Goal: Task Accomplishment & Management: Complete application form

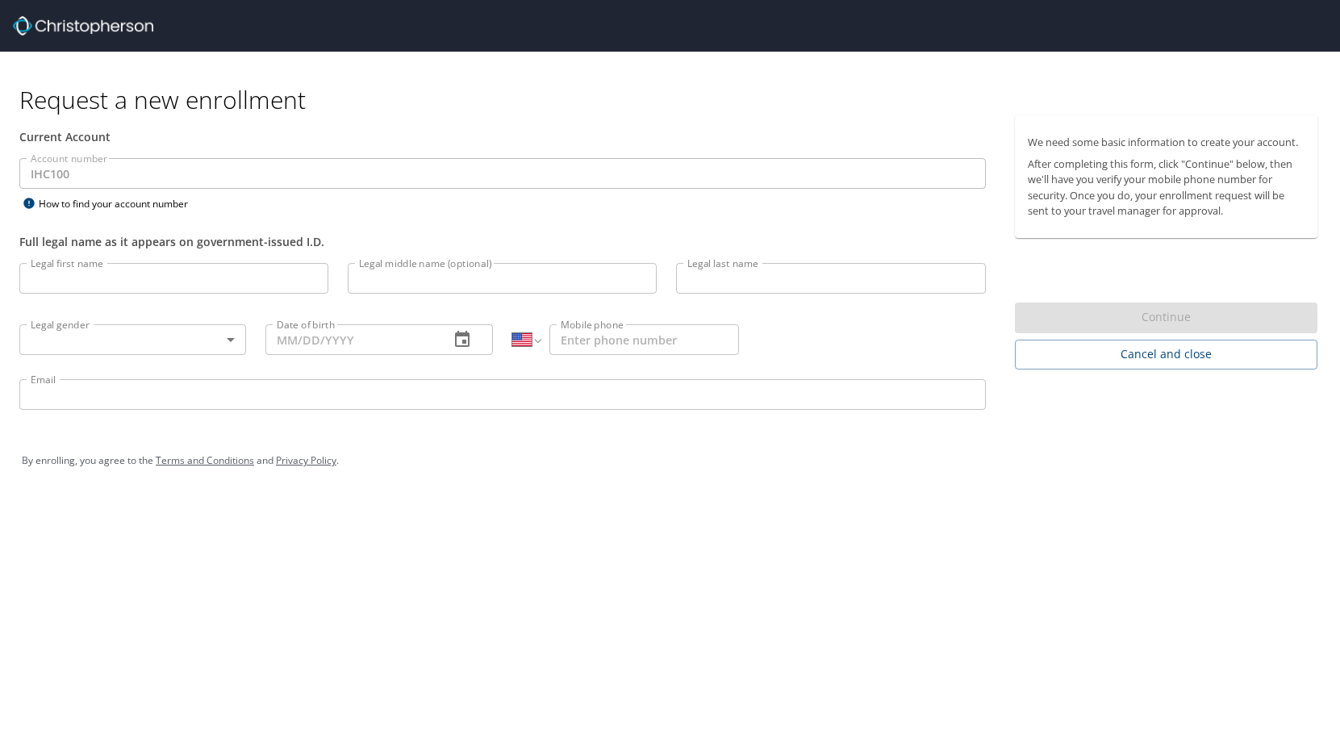
select select "US"
click at [166, 282] on input "Legal first name" at bounding box center [173, 278] width 309 height 31
type input "[PERSON_NAME]"
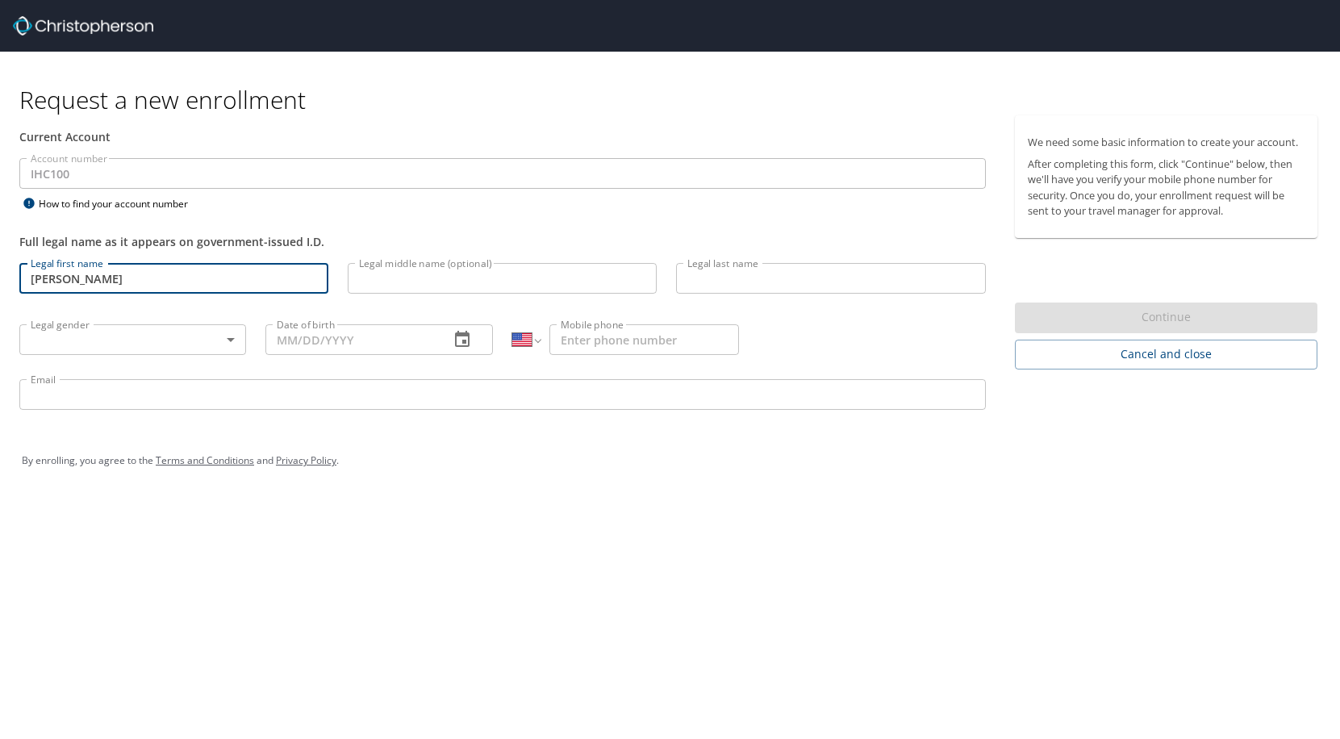
type input "Heywood"
type input "[PHONE_NUMBER]"
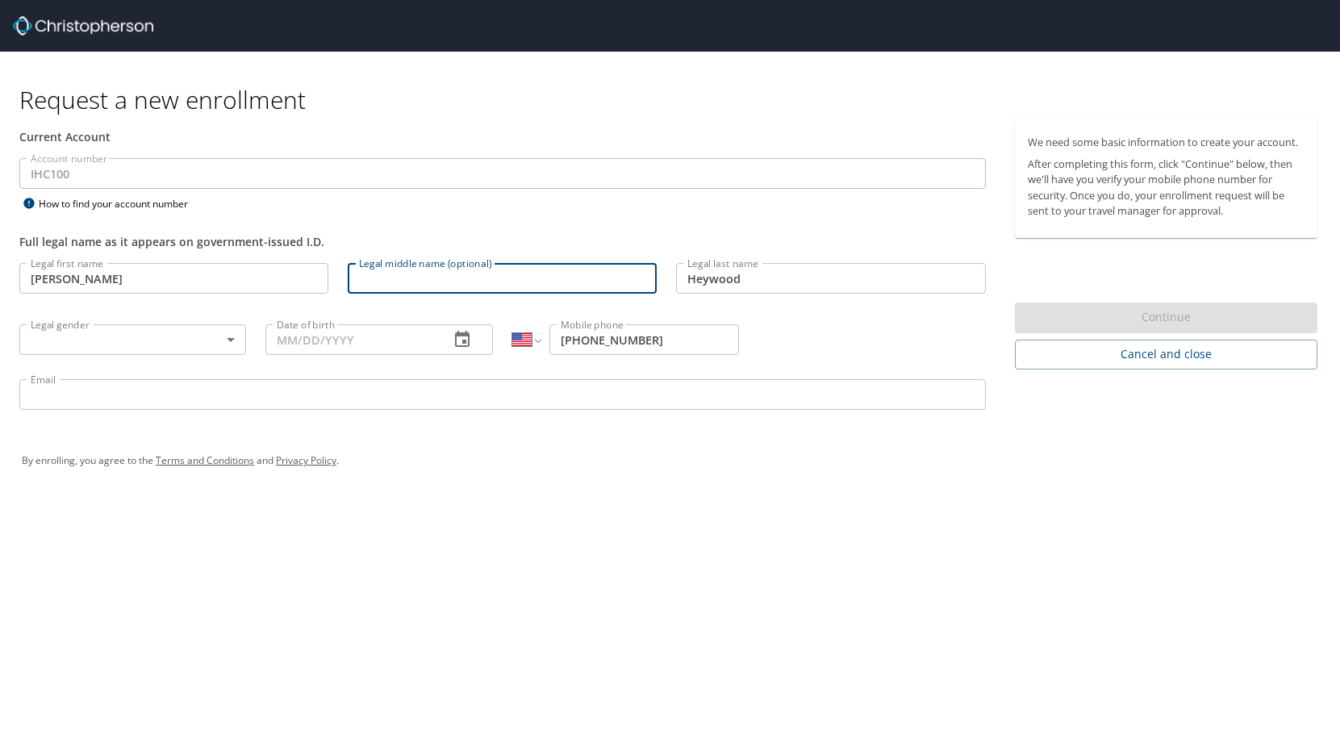
click at [379, 282] on input "Legal middle name (optional)" at bounding box center [502, 278] width 309 height 31
type input "[PERSON_NAME]"
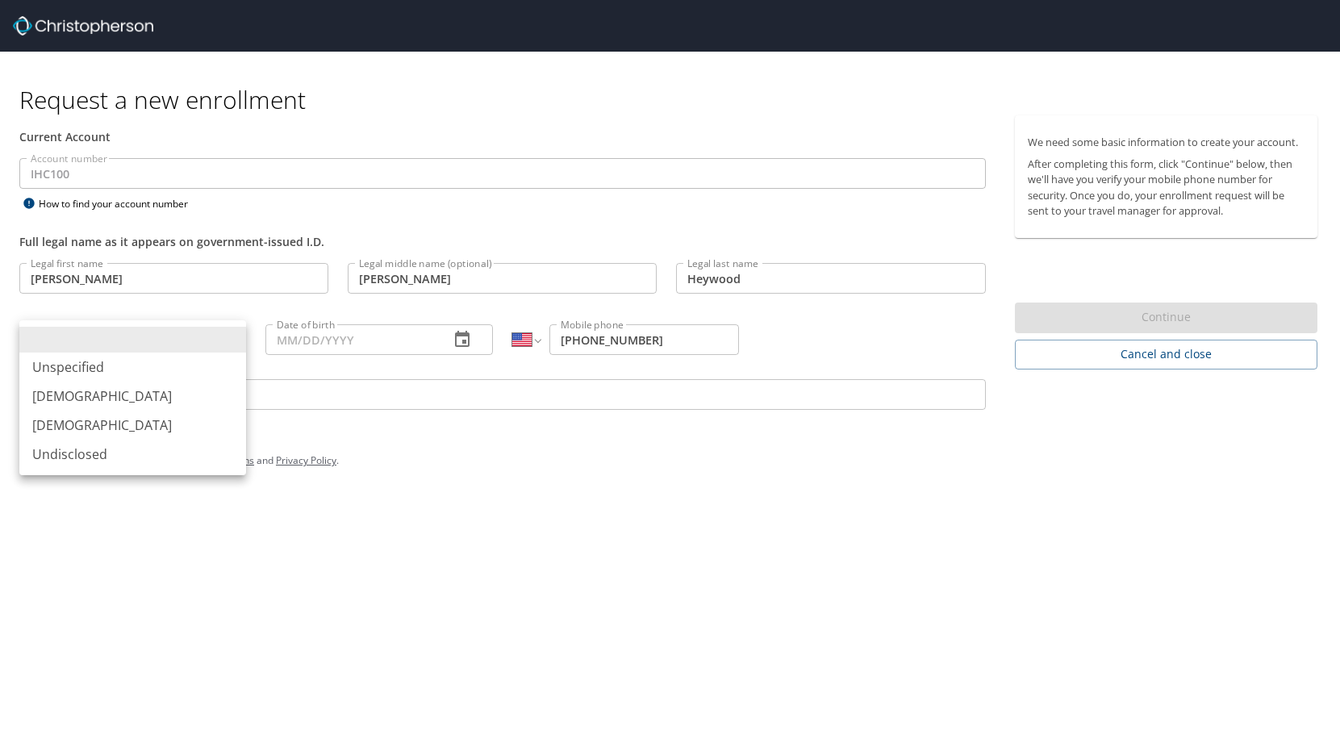
click at [210, 339] on body "Request a new enrollment Current Account Account number IHC100 Account number H…" at bounding box center [670, 369] width 1340 height 739
click at [94, 395] on li "[DEMOGRAPHIC_DATA]" at bounding box center [132, 396] width 227 height 29
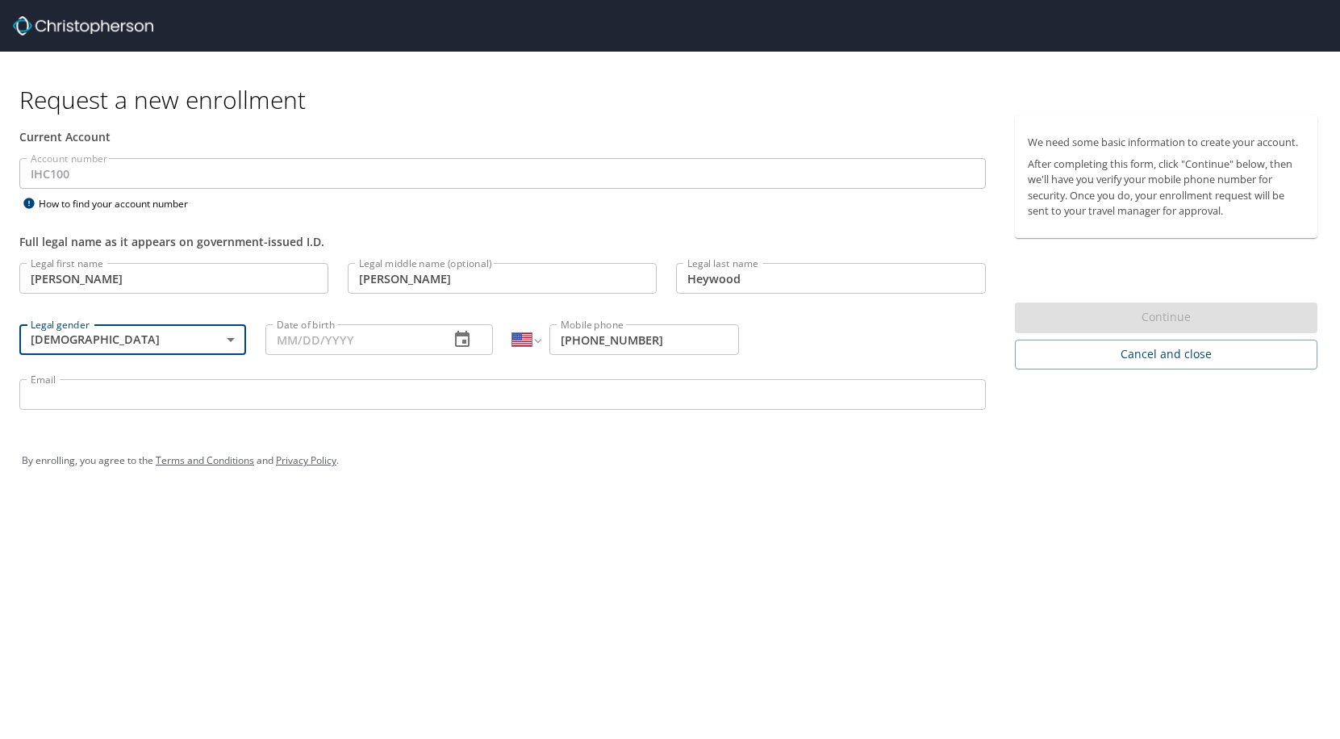
type input "[DEMOGRAPHIC_DATA]"
click at [318, 344] on input "Date of birth" at bounding box center [351, 339] width 170 height 31
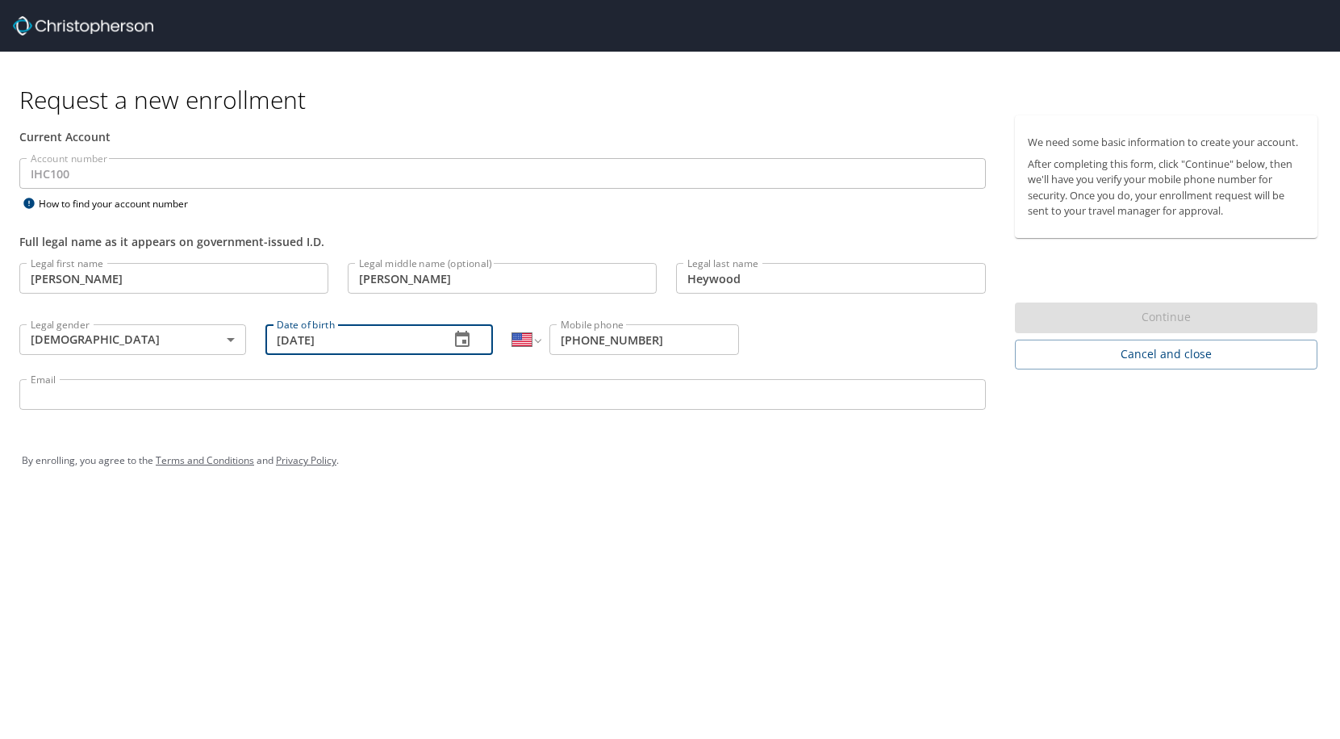
type input "[DATE]"
click at [270, 396] on input "Email" at bounding box center [502, 394] width 967 height 31
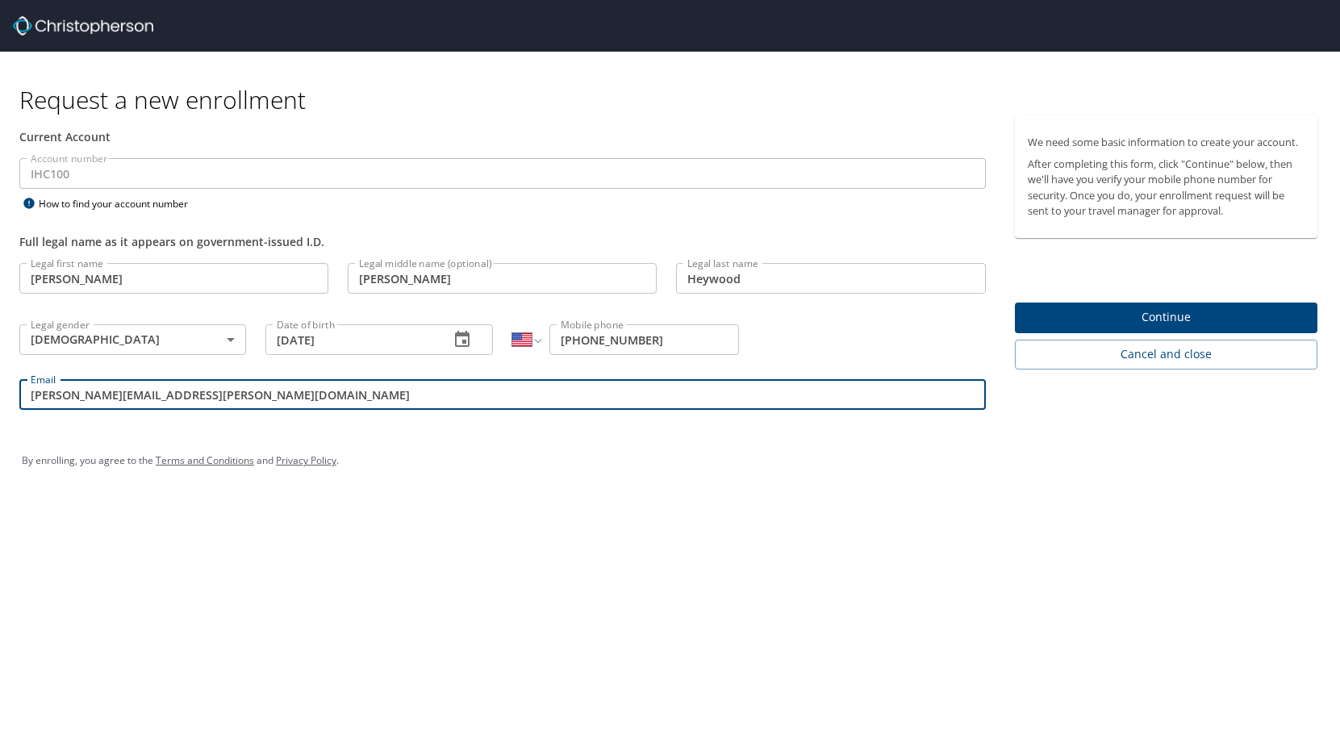
type input "[PERSON_NAME][EMAIL_ADDRESS][PERSON_NAME][DOMAIN_NAME]"
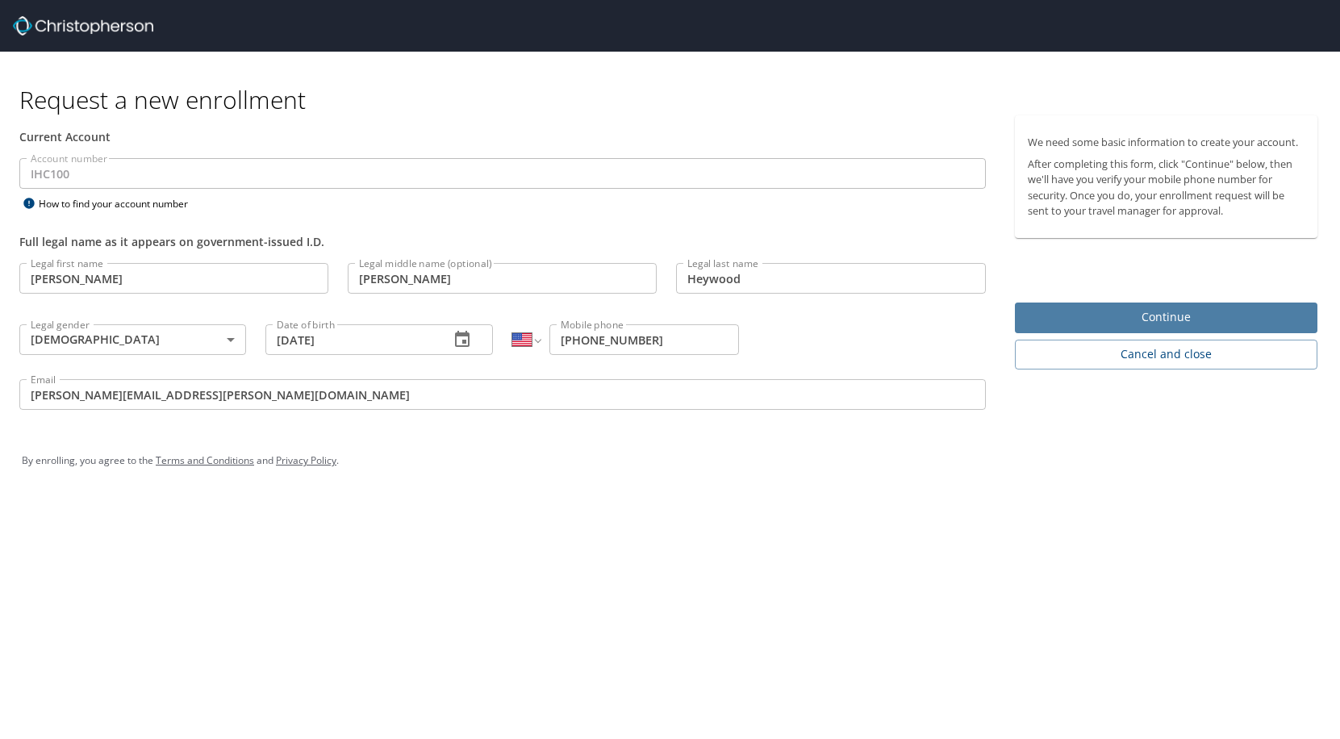
click at [1128, 316] on span "Continue" at bounding box center [1166, 317] width 277 height 20
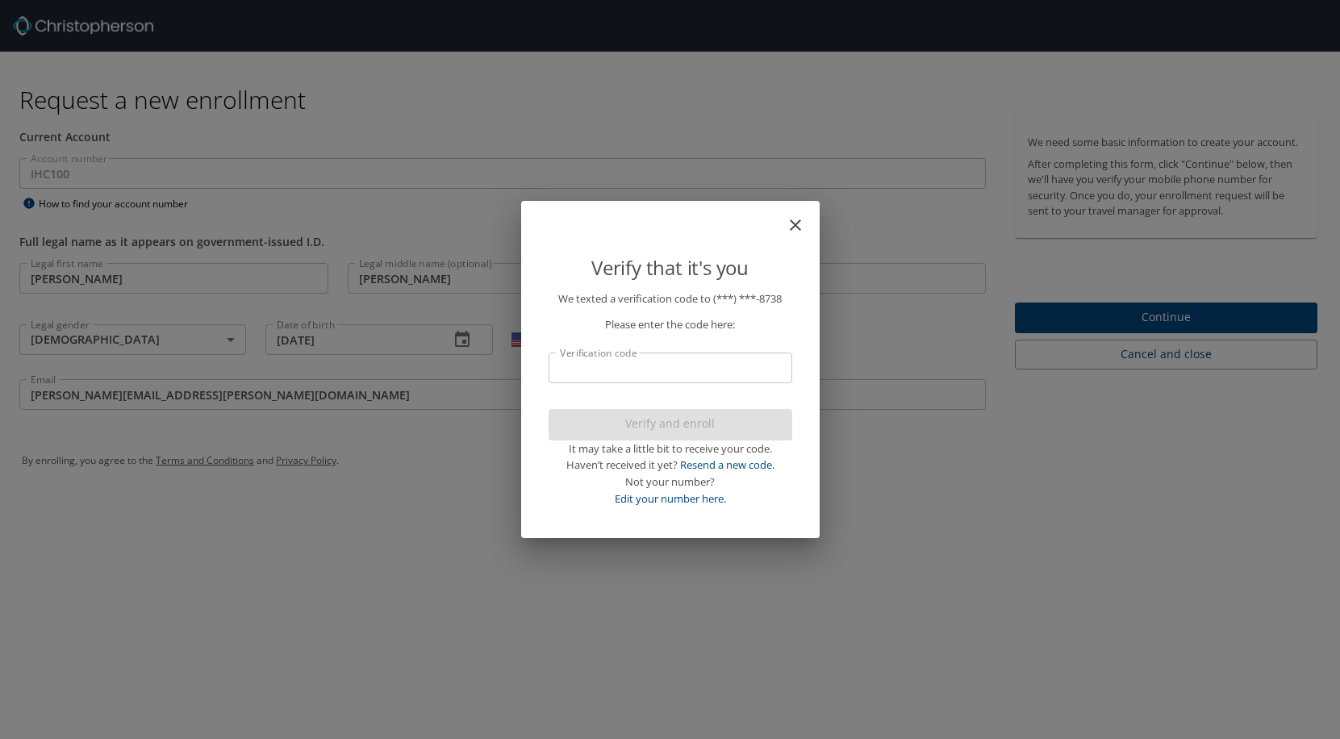
click at [608, 378] on input "Verification code" at bounding box center [671, 368] width 244 height 31
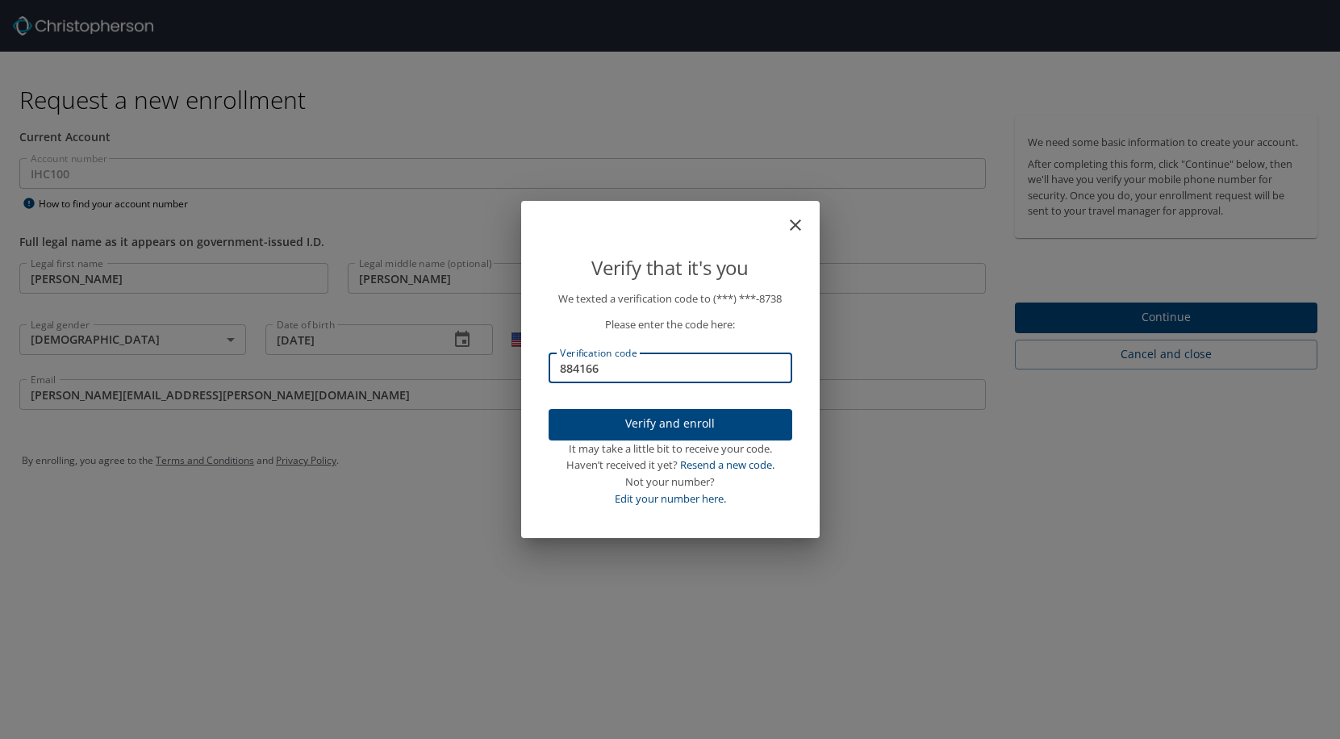
type input "884166"
click at [682, 425] on span "Verify and enroll" at bounding box center [671, 424] width 218 height 20
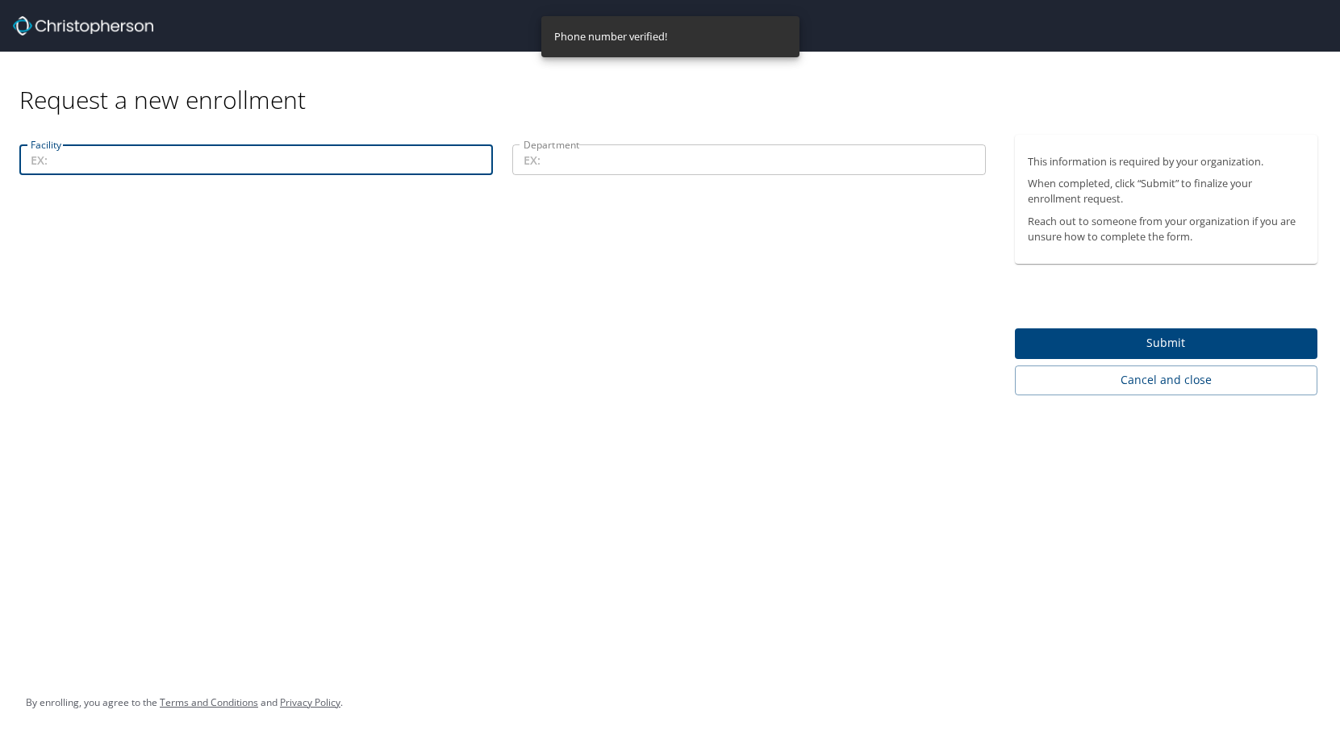
click at [90, 165] on input "Facility" at bounding box center [256, 159] width 474 height 31
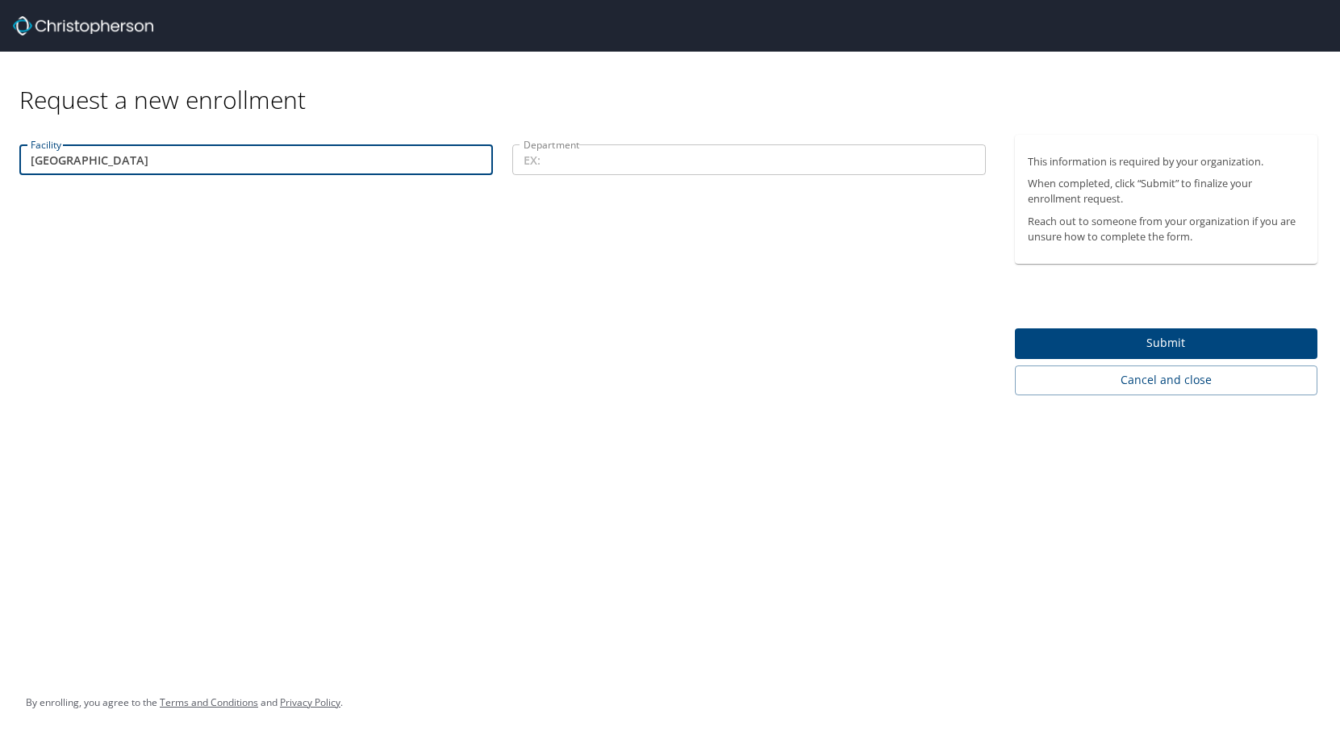
type input "[GEOGRAPHIC_DATA]"
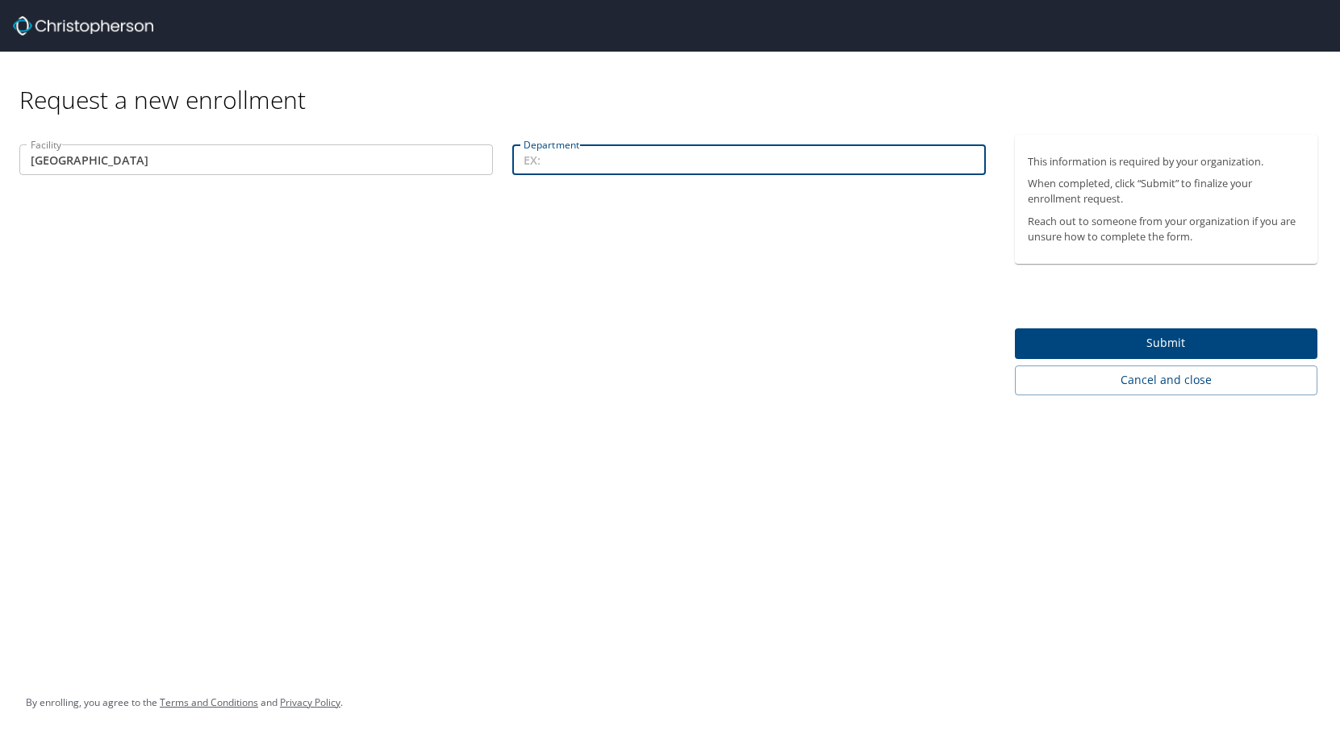
click at [558, 154] on input "Department" at bounding box center [749, 159] width 474 height 31
type input "OB"
click at [1163, 343] on span "Submit" at bounding box center [1166, 343] width 277 height 20
